Goal: Information Seeking & Learning: Learn about a topic

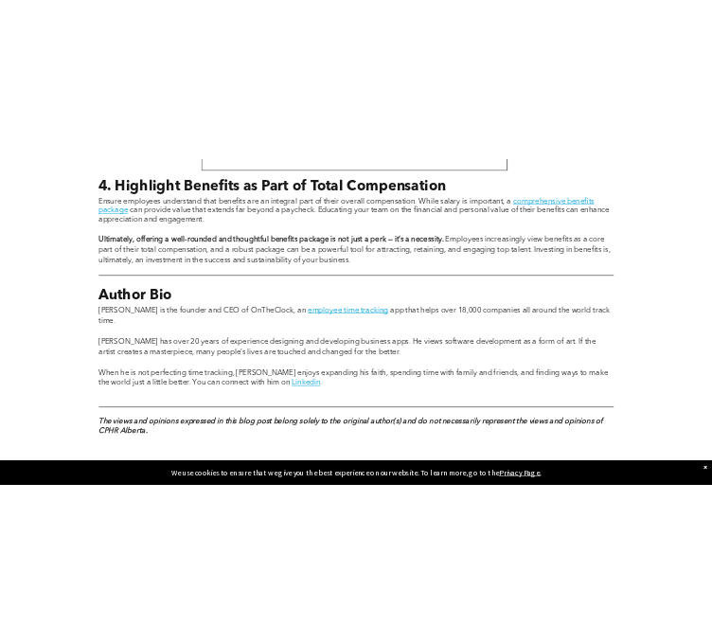
scroll to position [2899, 0]
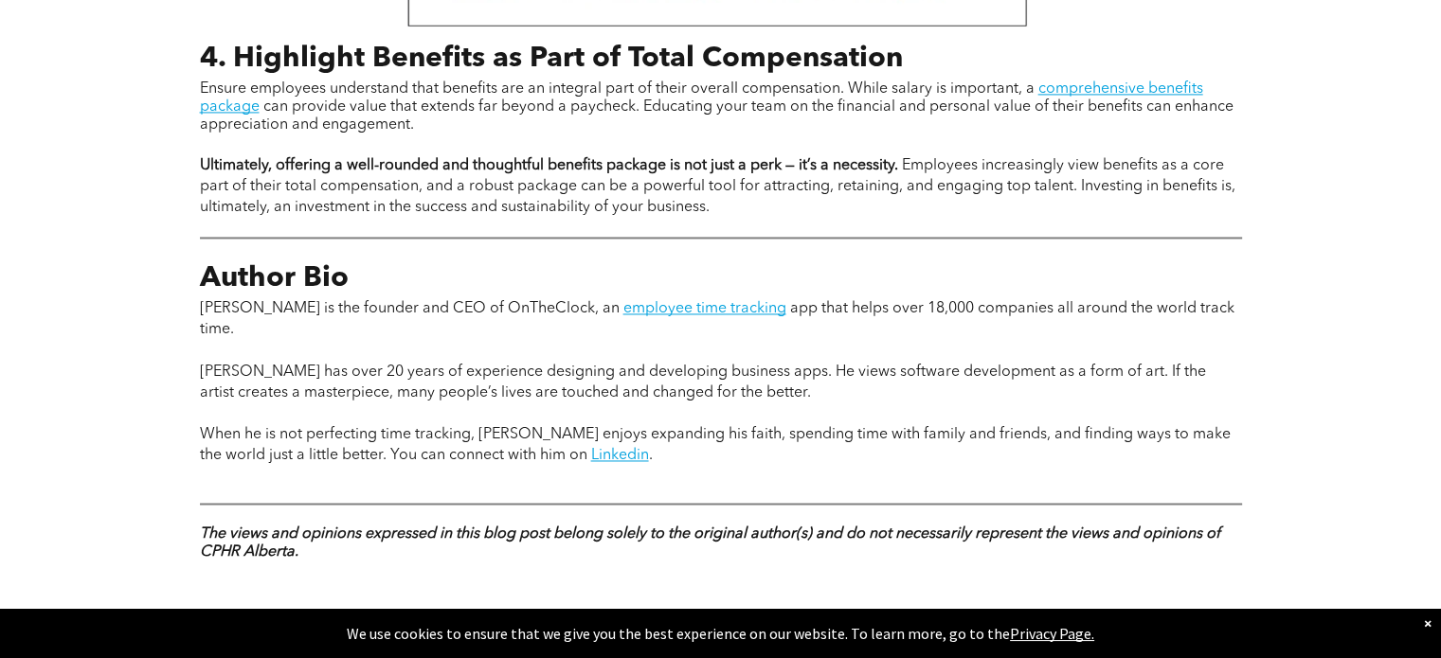
click at [1122, 99] on span "can provide value that extends far beyond a paycheck. Educating your team on th…" at bounding box center [716, 115] width 1033 height 33
click at [1132, 81] on link "comprehensive benefits package" at bounding box center [701, 97] width 1003 height 33
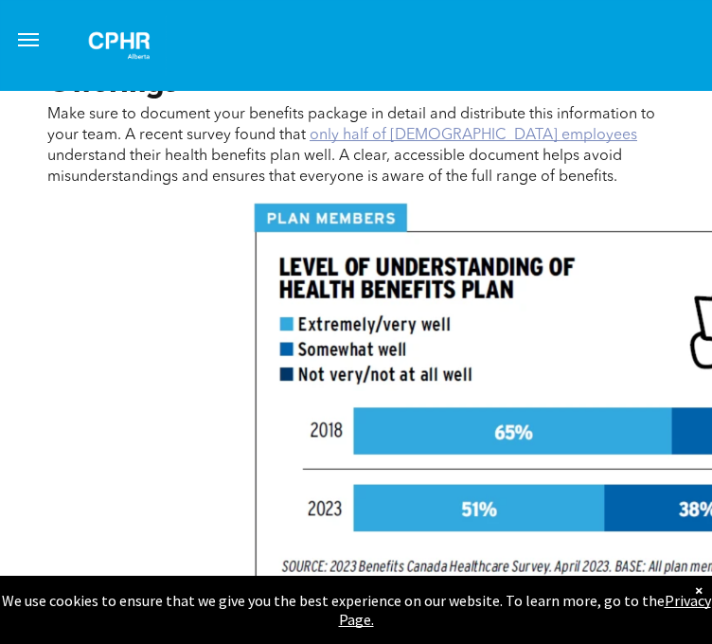
click at [343, 143] on link "only half of [DEMOGRAPHIC_DATA] employees" at bounding box center [474, 135] width 328 height 15
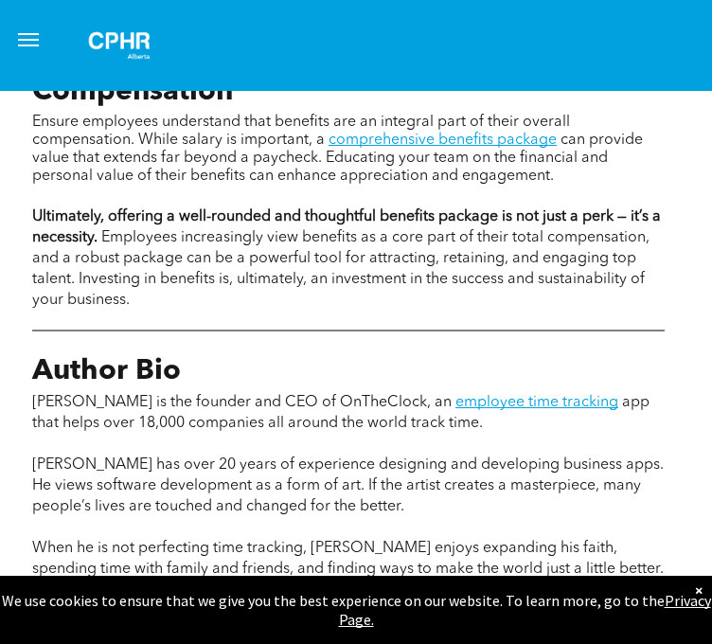
scroll to position [3482, 15]
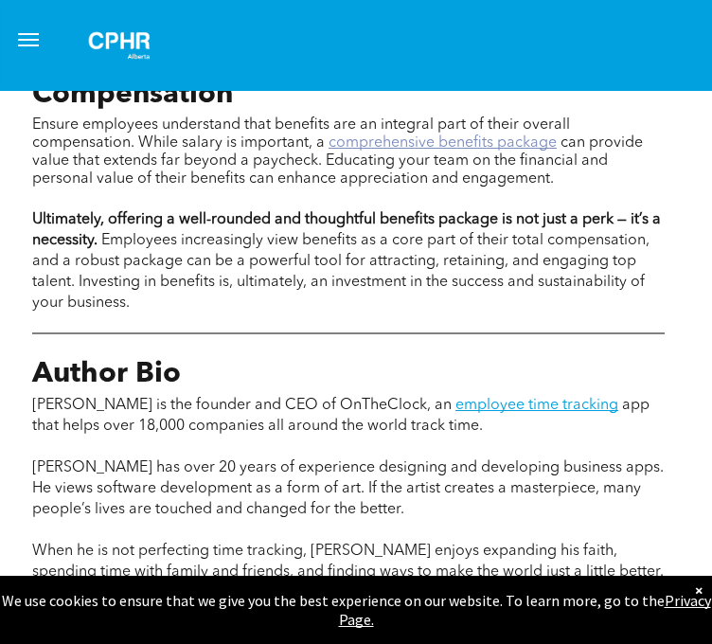
click at [440, 151] on link "comprehensive benefits package" at bounding box center [443, 142] width 228 height 15
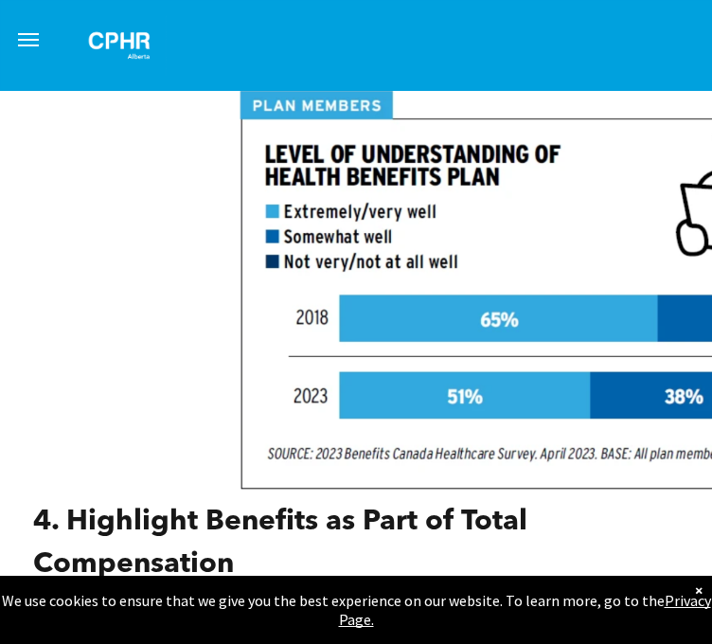
scroll to position [3015, 14]
